Goal: Task Accomplishment & Management: Use online tool/utility

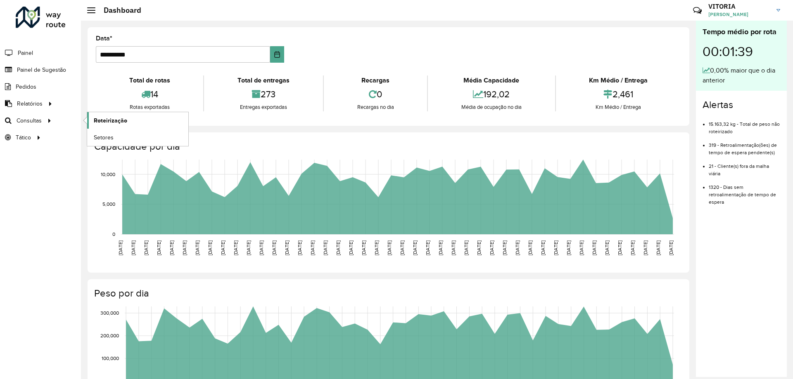
click at [122, 123] on span "Roteirização" at bounding box center [110, 120] width 33 height 9
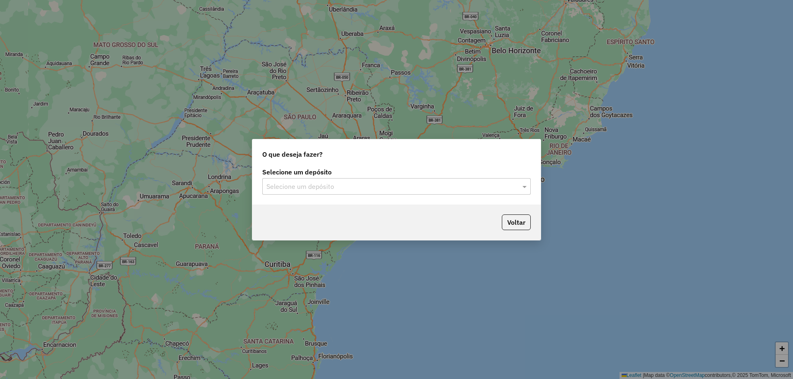
click at [302, 189] on input "text" at bounding box center [388, 187] width 244 height 10
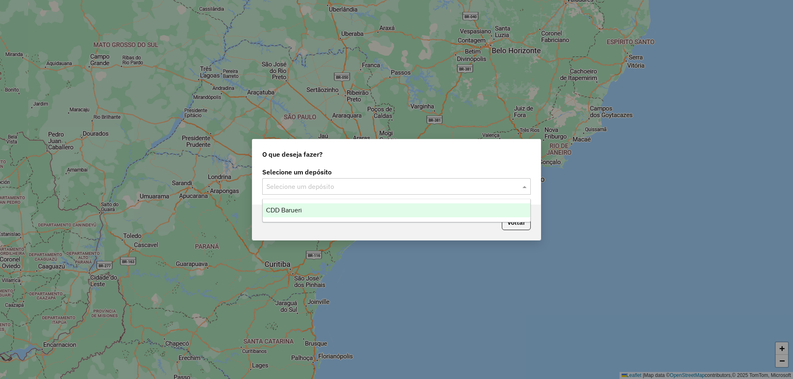
click at [294, 209] on span "CDD Barueri" at bounding box center [284, 210] width 36 height 7
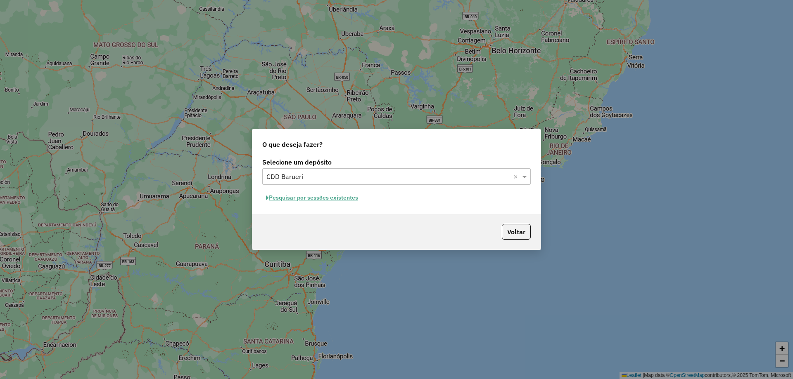
click at [346, 195] on button "Pesquisar por sessões existentes" at bounding box center [312, 198] width 100 height 13
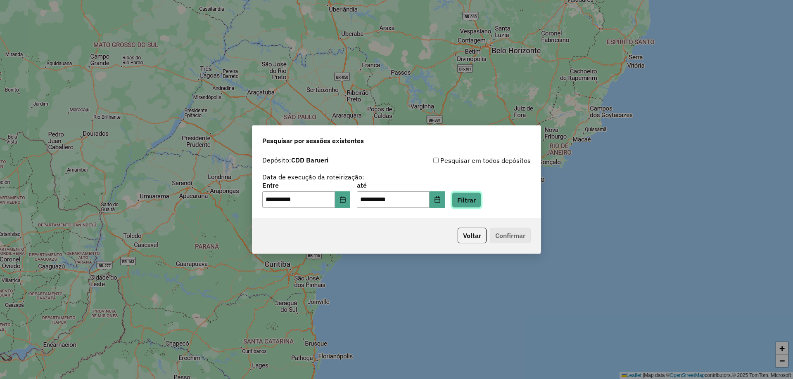
click at [480, 203] on button "Filtrar" at bounding box center [466, 200] width 29 height 16
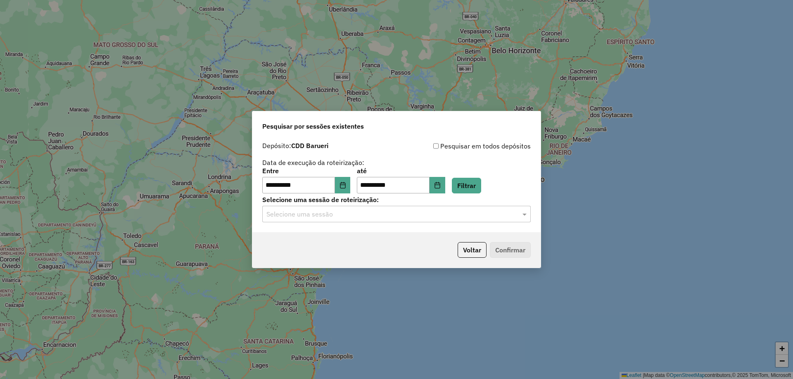
click at [354, 210] on input "text" at bounding box center [388, 215] width 244 height 10
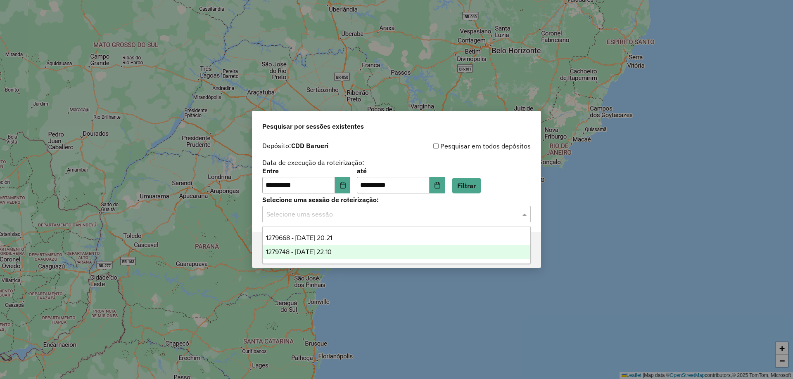
click at [332, 251] on span "1279748 - [DATE] 22:10" at bounding box center [299, 252] width 66 height 7
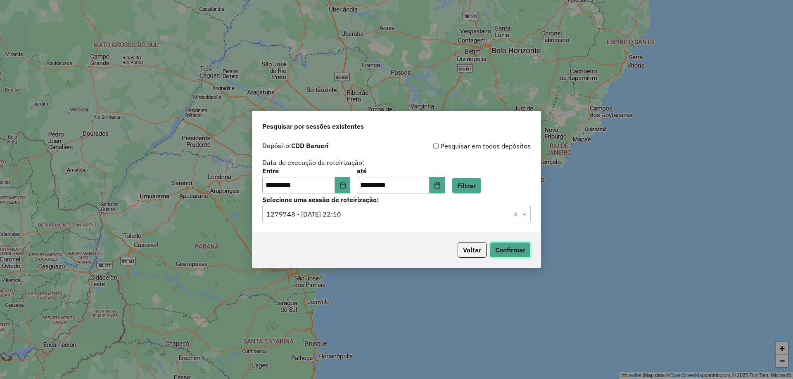
click at [496, 251] on button "Confirmar" at bounding box center [510, 250] width 41 height 16
click at [391, 228] on div "**********" at bounding box center [396, 185] width 288 height 95
click at [383, 219] on input "text" at bounding box center [388, 215] width 244 height 10
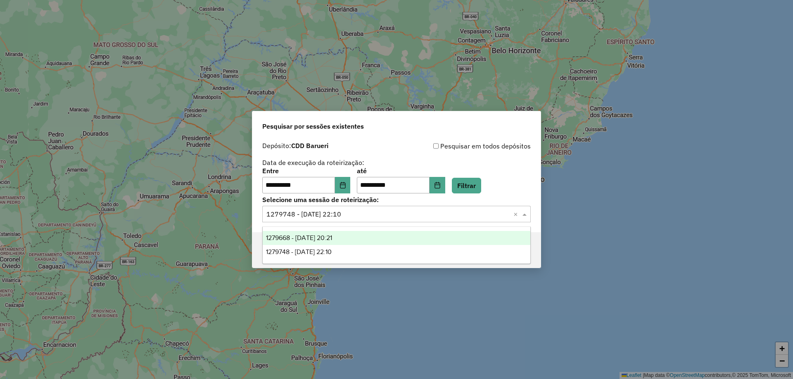
click at [355, 236] on div "1279668 - [DATE] 20:21" at bounding box center [397, 238] width 268 height 14
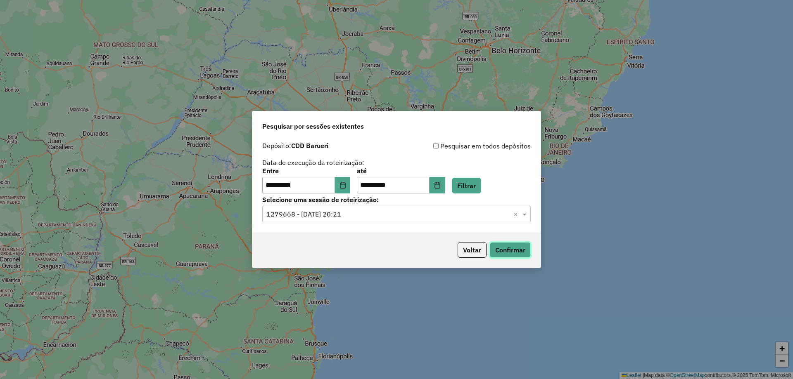
click at [522, 254] on button "Confirmar" at bounding box center [510, 250] width 41 height 16
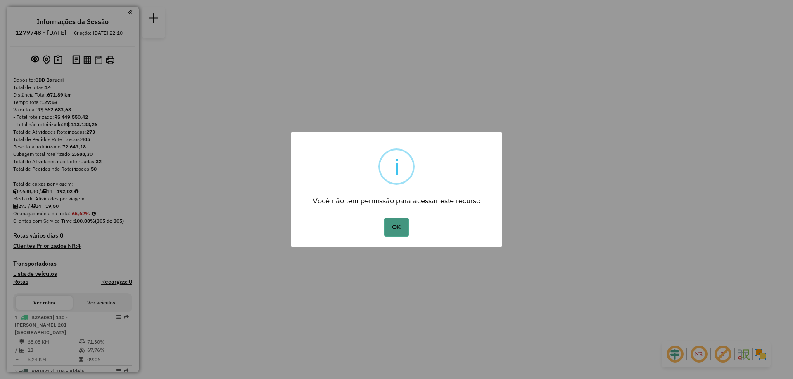
click at [398, 235] on button "OK" at bounding box center [396, 227] width 24 height 19
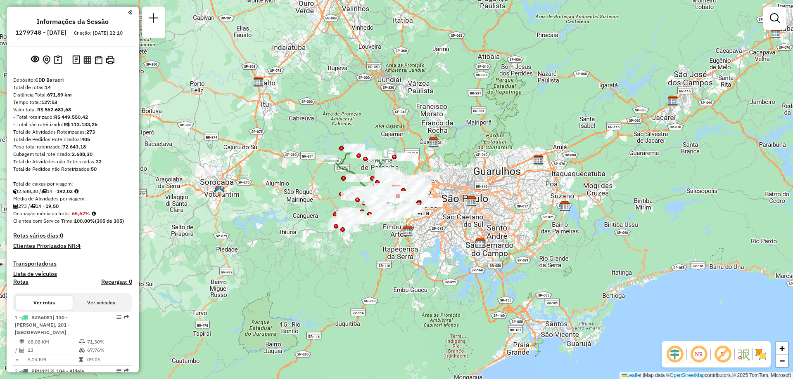
click at [704, 356] on em at bounding box center [699, 355] width 20 height 20
click at [767, 356] on img at bounding box center [760, 354] width 13 height 13
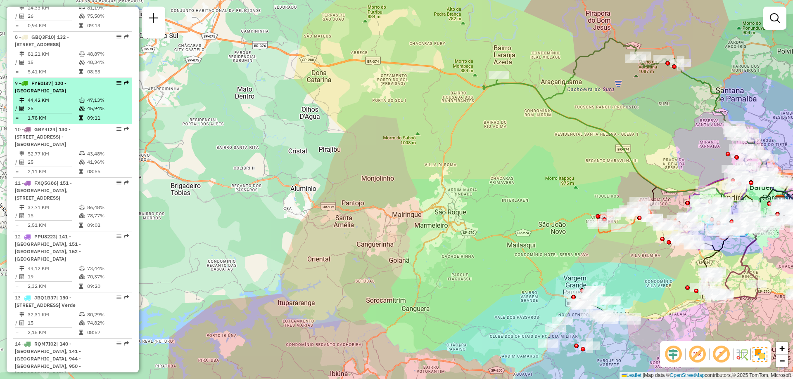
scroll to position [828, 0]
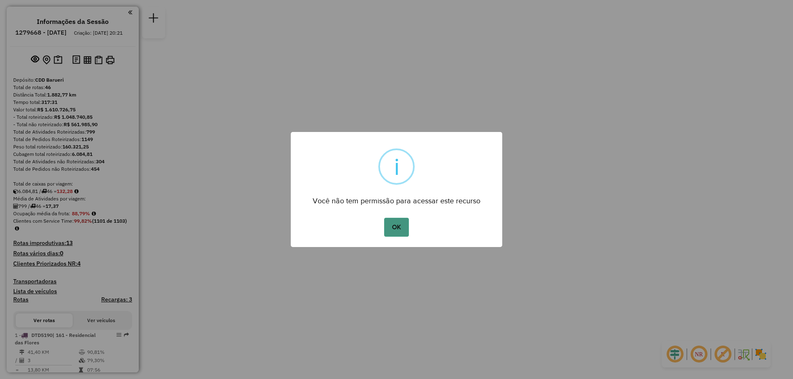
click at [392, 224] on button "OK" at bounding box center [396, 227] width 24 height 19
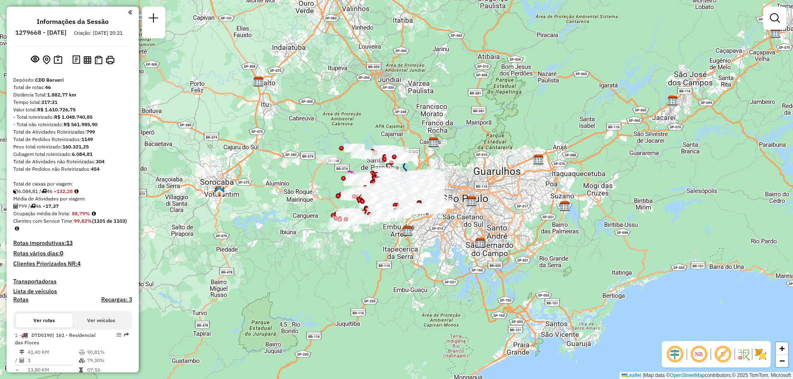
click at [703, 352] on em at bounding box center [699, 355] width 20 height 20
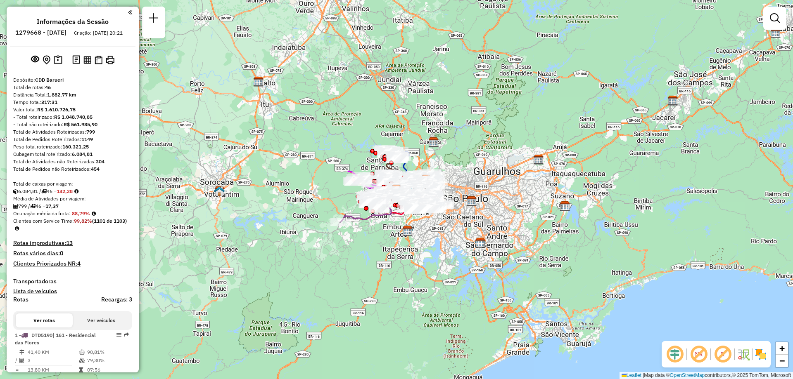
click at [751, 353] on img at bounding box center [752, 354] width 4 height 13
click at [761, 354] on img at bounding box center [760, 354] width 13 height 13
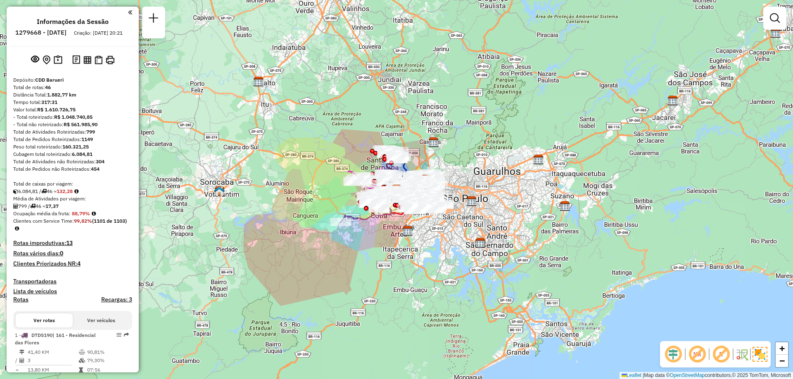
scroll to position [292, 0]
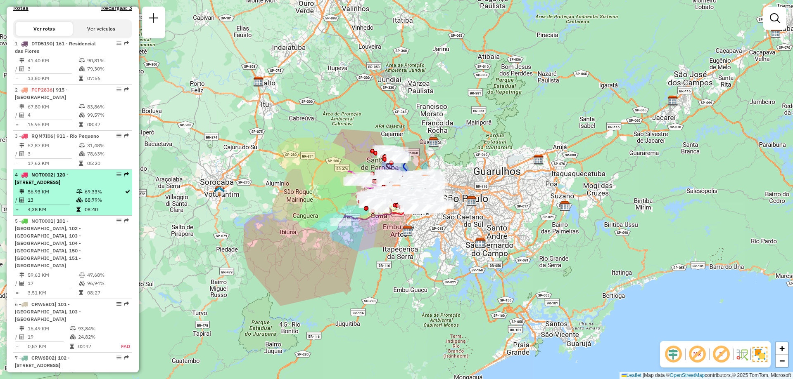
select select "**********"
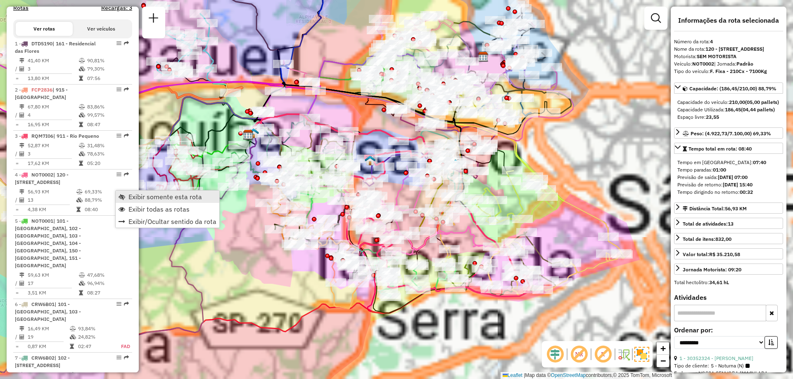
click at [134, 194] on span "Exibir somente esta rota" at bounding box center [165, 197] width 74 height 7
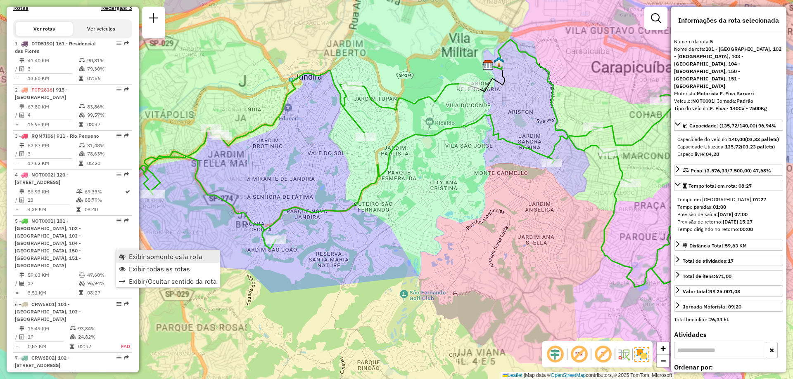
click at [139, 256] on span "Exibir somente esta rota" at bounding box center [166, 257] width 74 height 7
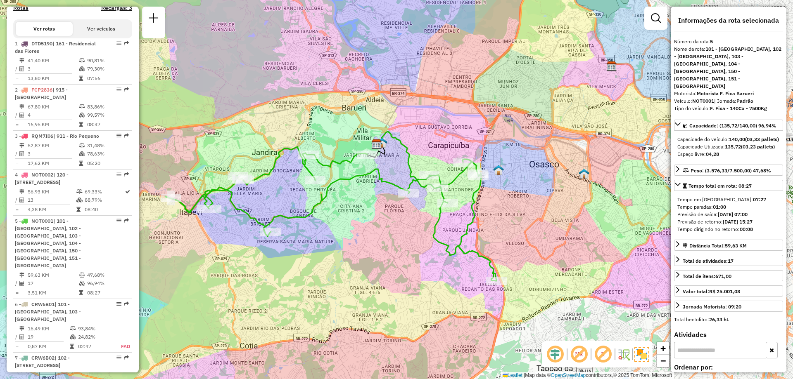
drag, startPoint x: 355, startPoint y: 222, endPoint x: 337, endPoint y: 218, distance: 18.2
click at [337, 218] on div "Janela de atendimento Grade de atendimento Capacidade Transportadoras Veículos …" at bounding box center [396, 189] width 793 height 379
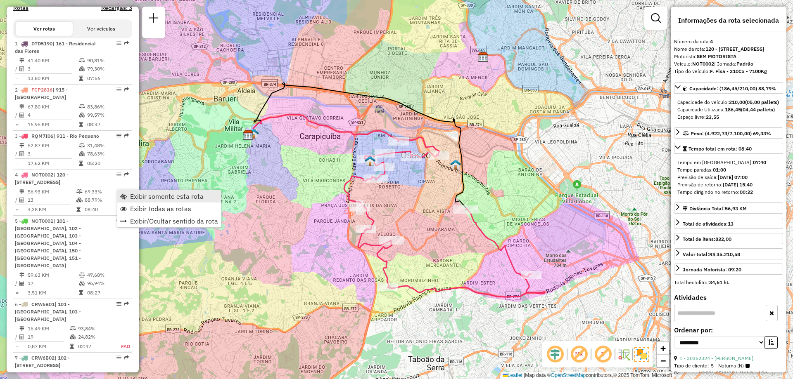
click at [154, 199] on span "Exibir somente esta rota" at bounding box center [167, 196] width 74 height 7
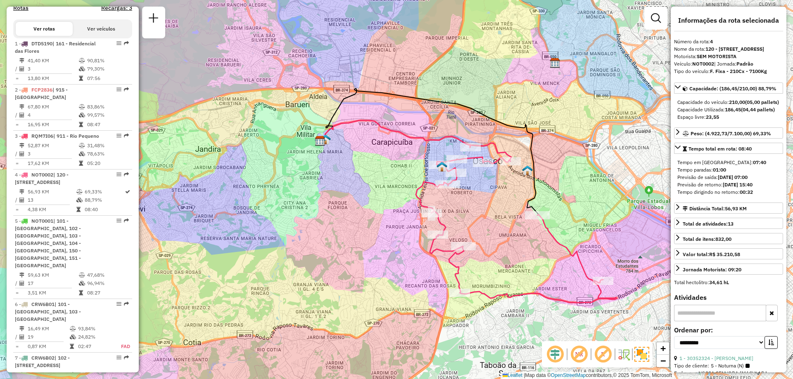
click at [380, 227] on div "Janela de atendimento Grade de atendimento Capacidade Transportadoras Veículos …" at bounding box center [396, 189] width 793 height 379
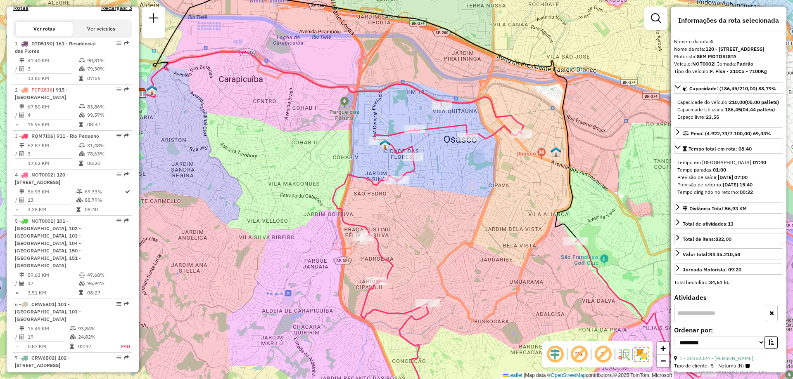
drag, startPoint x: 466, startPoint y: 180, endPoint x: 434, endPoint y: 171, distance: 33.9
click at [434, 171] on div "Janela de atendimento Grade de atendimento Capacidade Transportadoras Veículos …" at bounding box center [396, 189] width 793 height 379
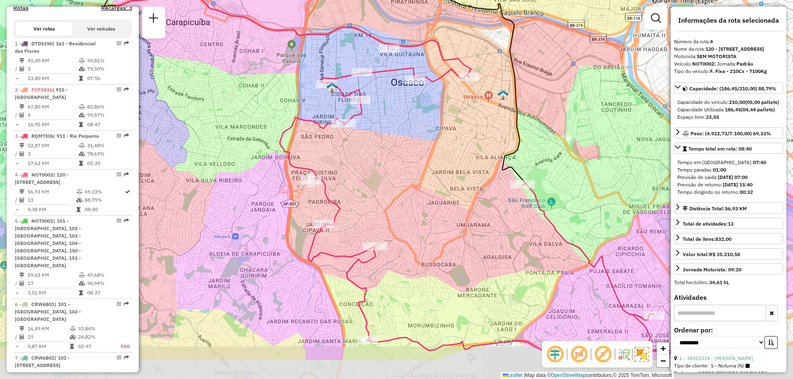
drag, startPoint x: 506, startPoint y: 192, endPoint x: 453, endPoint y: 135, distance: 78.3
click at [453, 135] on div "Janela de atendimento Grade de atendimento Capacidade Transportadoras Veículos …" at bounding box center [396, 189] width 793 height 379
